Goal: Information Seeking & Learning: Learn about a topic

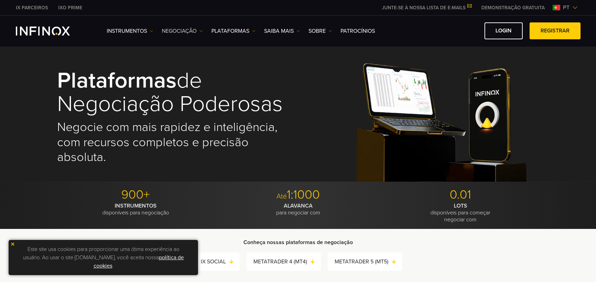
click at [202, 31] on img at bounding box center [200, 30] width 3 height 3
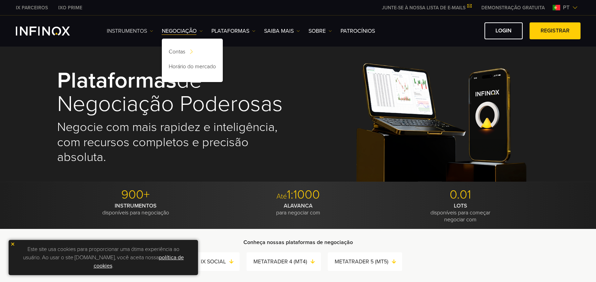
click at [151, 31] on img at bounding box center [151, 30] width 3 height 3
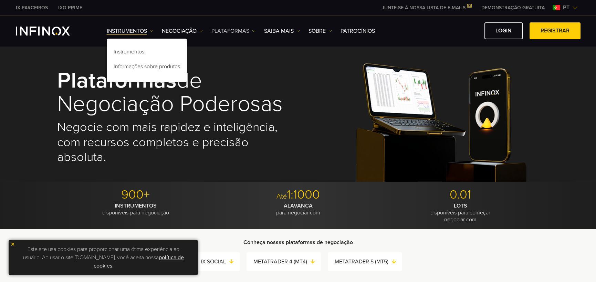
click at [252, 29] on img at bounding box center [253, 30] width 3 height 3
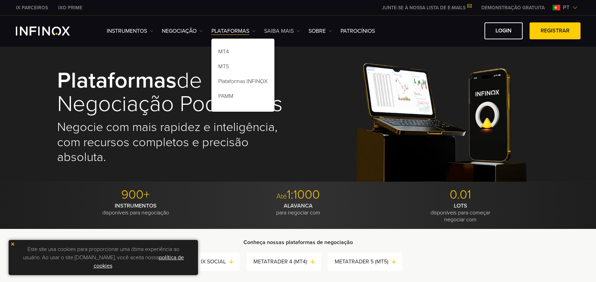
click at [295, 32] on link "Saiba mais" at bounding box center [282, 31] width 36 height 8
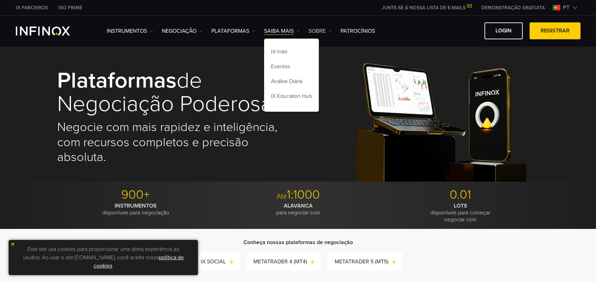
click at [330, 31] on img at bounding box center [329, 30] width 3 height 3
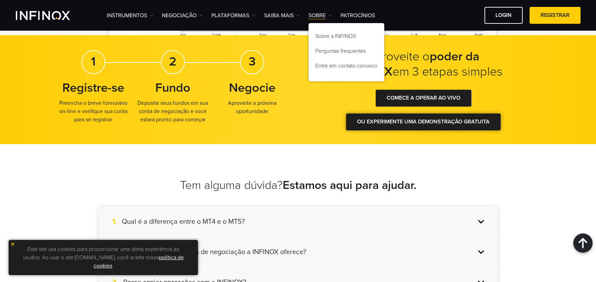
click at [423, 121] on div at bounding box center [423, 121] width 0 height 0
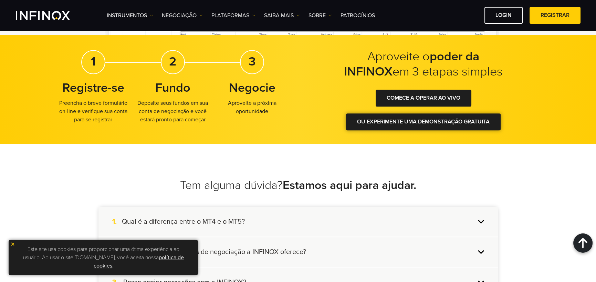
click at [415, 124] on link "OU EXPERIMENTE UMA DEMONSTRAÇÃO GRATUITA" at bounding box center [423, 121] width 155 height 17
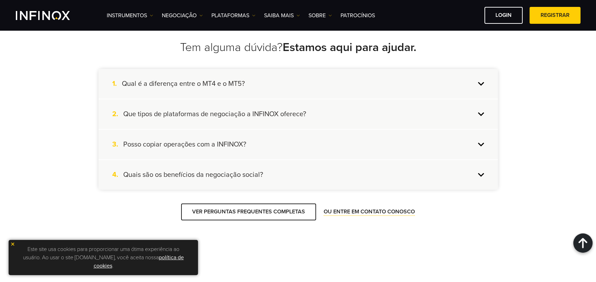
click at [480, 85] on div "1. Qual é a diferença entre o MT4 e o MT5?" at bounding box center [297, 84] width 399 height 30
